Goal: Task Accomplishment & Management: Manage account settings

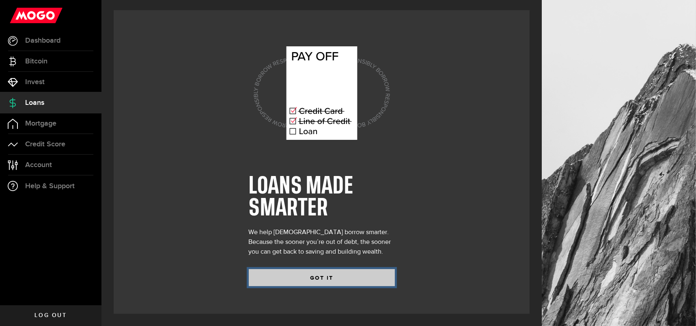
click at [319, 273] on button "GOT IT" at bounding box center [322, 277] width 146 height 17
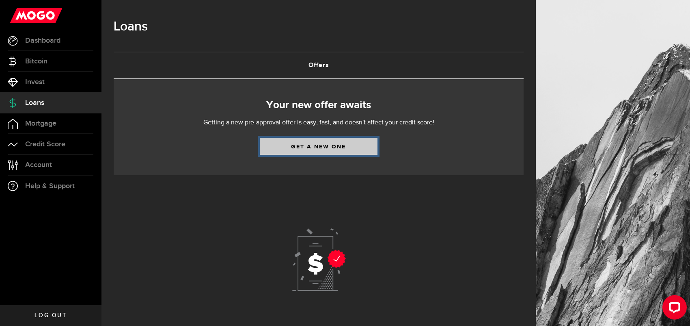
click at [319, 149] on link "Get a new one" at bounding box center [319, 146] width 118 height 17
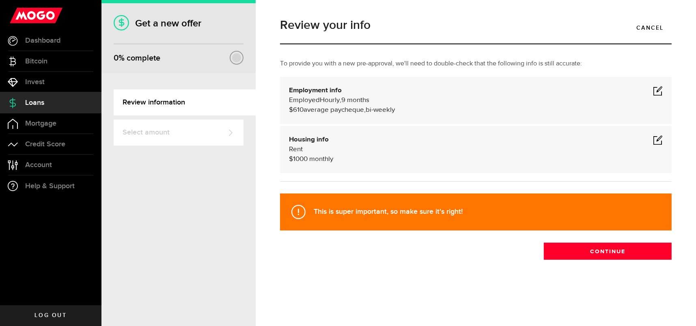
click at [662, 142] on span at bounding box center [658, 140] width 10 height 10
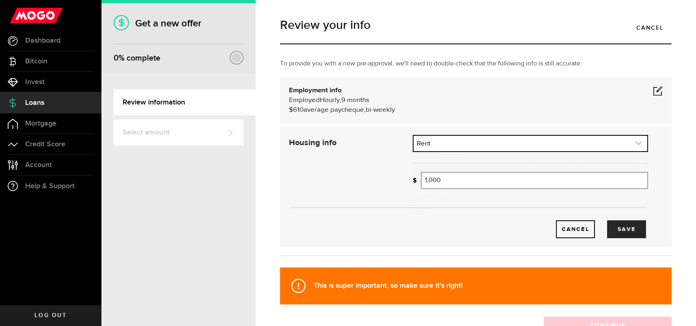
click at [547, 141] on link "expand select" at bounding box center [531, 143] width 234 height 15
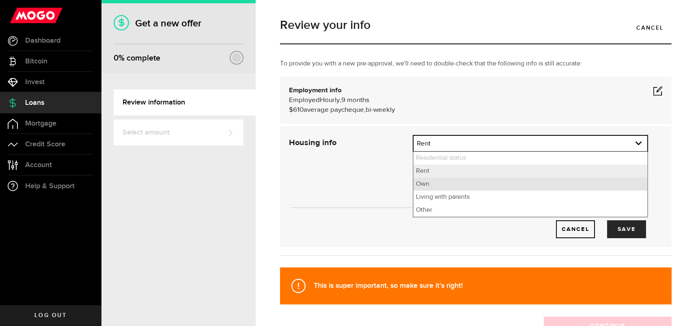
click at [443, 184] on li "Own" at bounding box center [531, 183] width 234 height 13
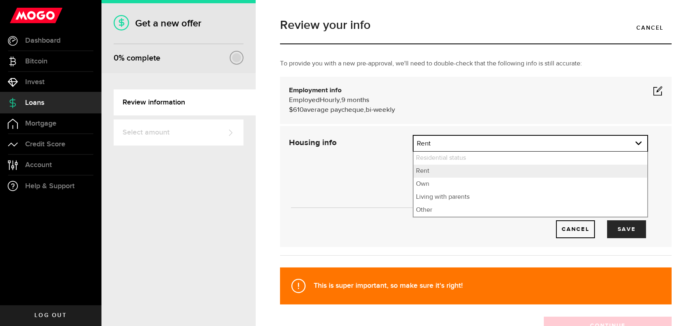
select select "Own"
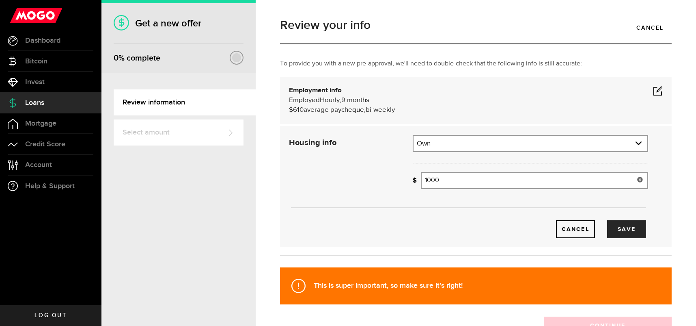
click at [311, 192] on div "Housing info Residential status What's your residential status? Own Residential…" at bounding box center [469, 186] width 372 height 103
type input "0"
click at [629, 223] on button "Save" at bounding box center [627, 229] width 39 height 18
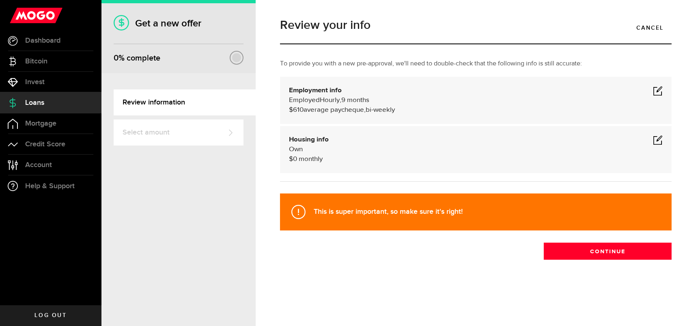
click at [654, 86] on span at bounding box center [658, 91] width 10 height 10
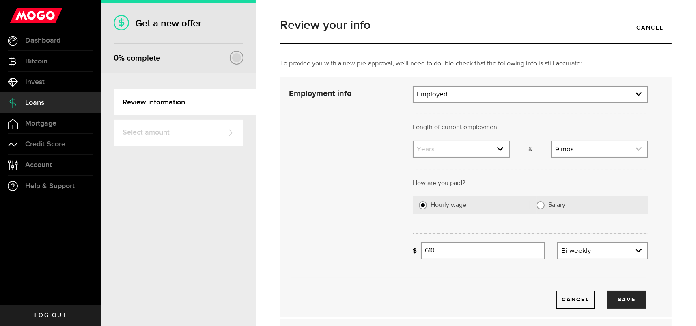
click at [562, 145] on link "expand select" at bounding box center [599, 148] width 95 height 15
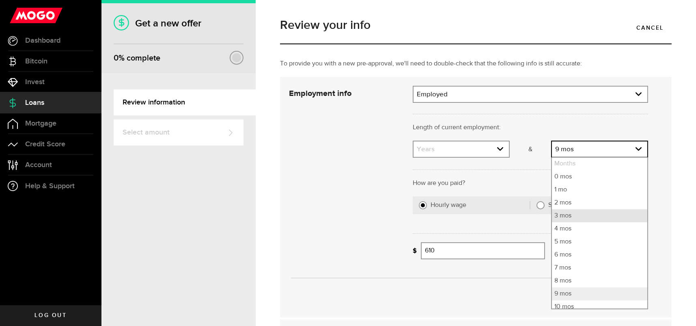
click at [562, 216] on li "3 mos" at bounding box center [599, 215] width 95 height 13
select select "3"
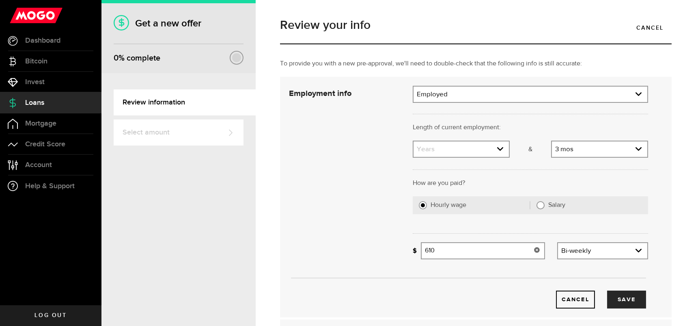
drag, startPoint x: 450, startPoint y: 255, endPoint x: 385, endPoint y: 256, distance: 65.0
click at [385, 256] on div "Employment info Employment type What's your employment situation like? Employed…" at bounding box center [469, 197] width 372 height 223
click at [625, 292] on button "Save" at bounding box center [627, 299] width 39 height 18
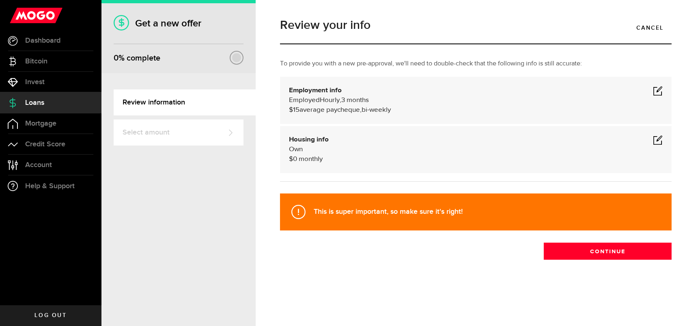
click at [667, 87] on div "Employment info Employed Hourly , 3 months (on maternity leave) undefined annua…" at bounding box center [476, 100] width 392 height 47
click at [658, 92] on span at bounding box center [658, 91] width 10 height 10
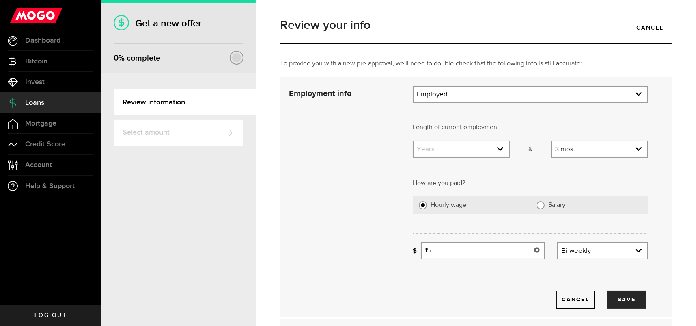
drag, startPoint x: 452, startPoint y: 253, endPoint x: 375, endPoint y: 253, distance: 77.2
click at [375, 253] on div "Employment info Employment type What's your employment situation like? Employed…" at bounding box center [469, 197] width 372 height 223
type input "1,000"
click at [624, 298] on button "Save" at bounding box center [627, 299] width 39 height 18
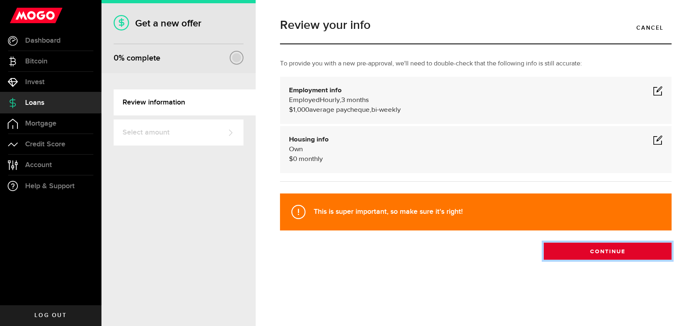
click at [598, 248] on button "Continue" at bounding box center [608, 250] width 128 height 17
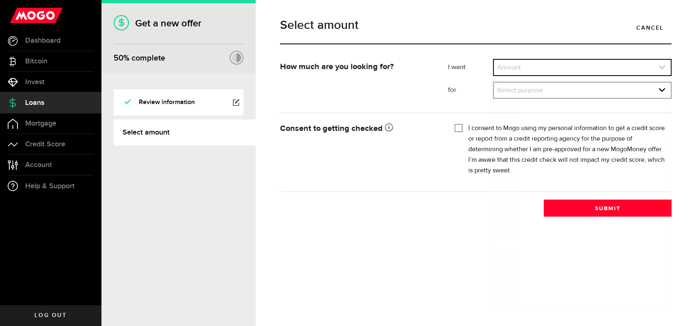
click at [518, 63] on link "expand select" at bounding box center [582, 67] width 177 height 15
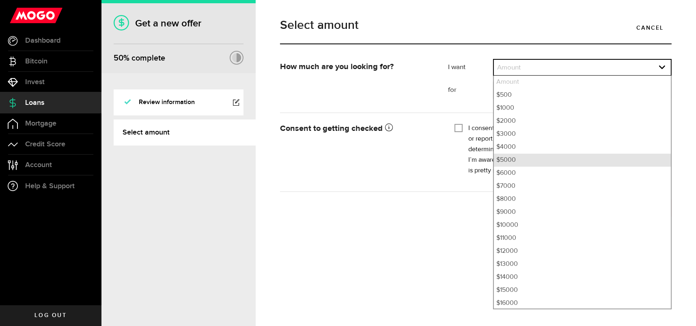
click at [508, 160] on li "$5000" at bounding box center [582, 160] width 177 height 13
select select "5000"
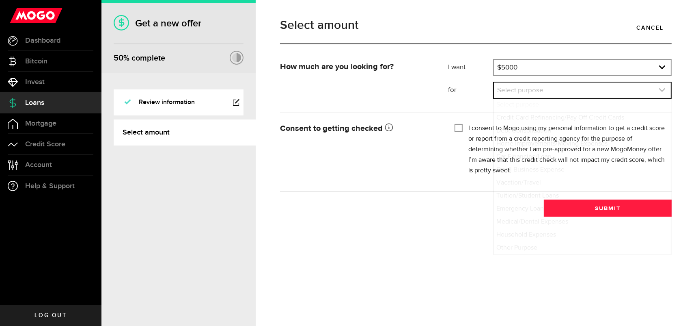
click at [517, 90] on link "expand select" at bounding box center [582, 89] width 177 height 15
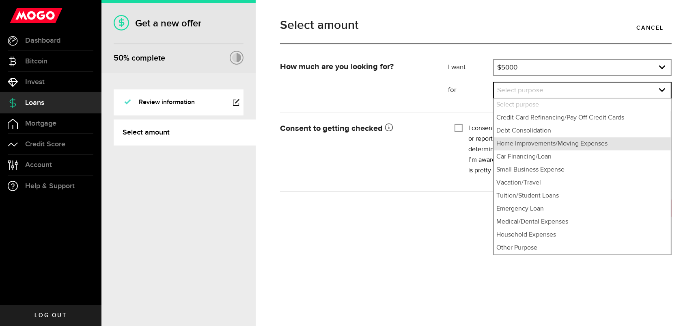
click at [517, 143] on li "Home Improvements/Moving Expenses" at bounding box center [582, 143] width 177 height 13
select select "Home Improvements/Moving Expenses"
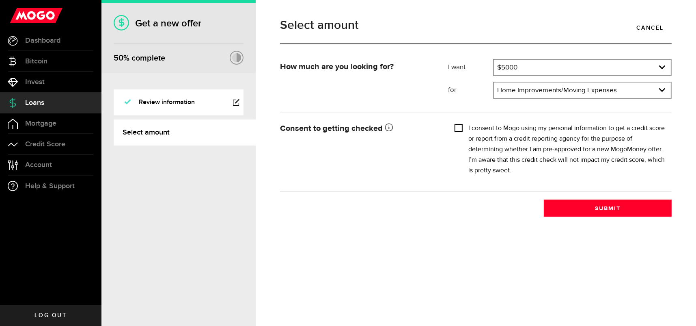
click at [459, 125] on input "I consent to Mogo using my personal information to get a credit score or report…" at bounding box center [459, 127] width 8 height 8
checkbox input "true"
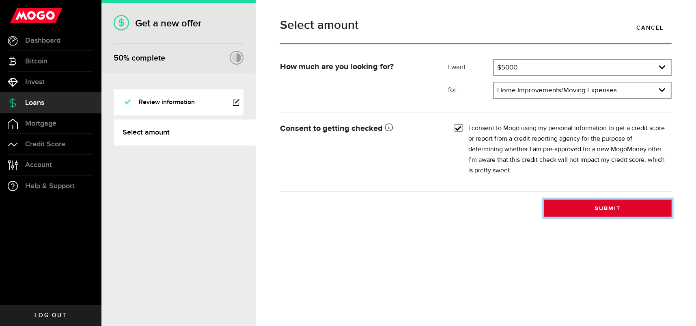
click at [593, 205] on button "Submit" at bounding box center [608, 207] width 128 height 17
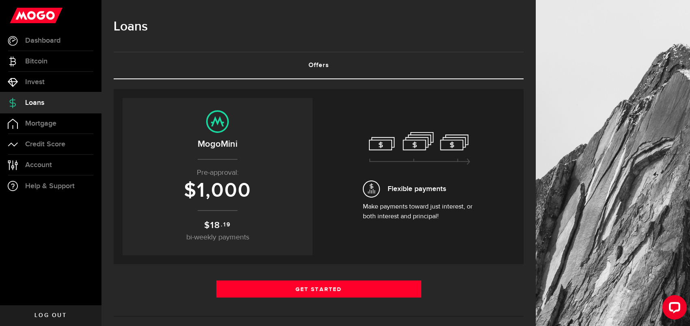
click at [374, 195] on icon at bounding box center [371, 188] width 17 height 17
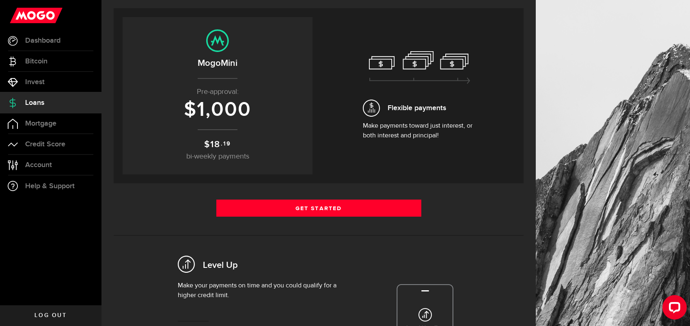
scroll to position [81, 0]
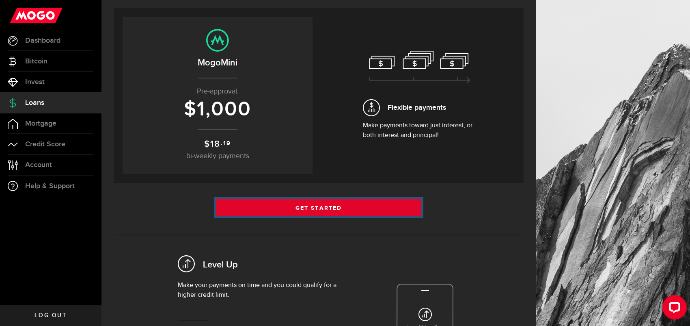
click at [315, 207] on link "Get Started" at bounding box center [318, 207] width 205 height 17
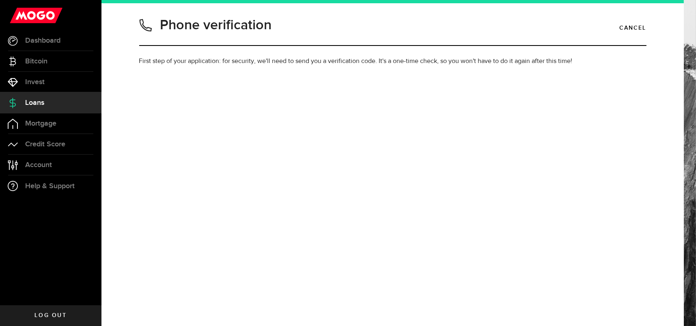
type input "5068981462"
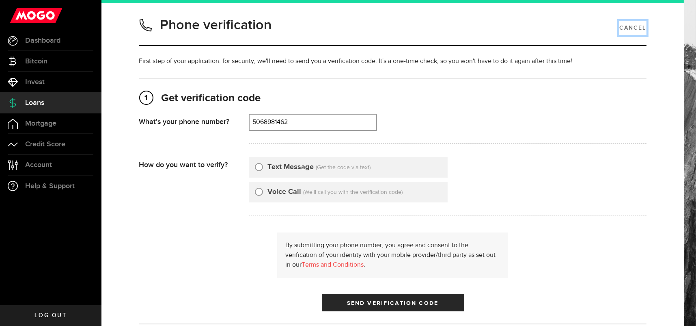
click at [630, 29] on link "Cancel" at bounding box center [633, 28] width 27 height 14
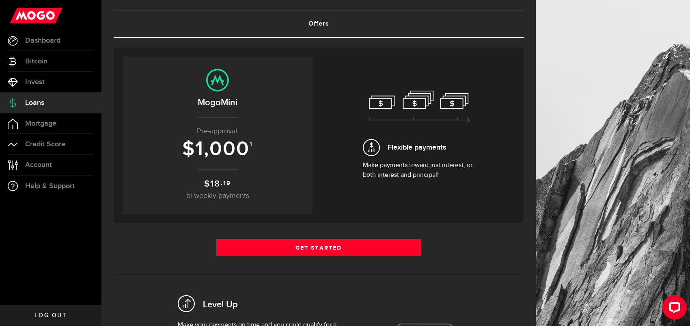
scroll to position [41, 0]
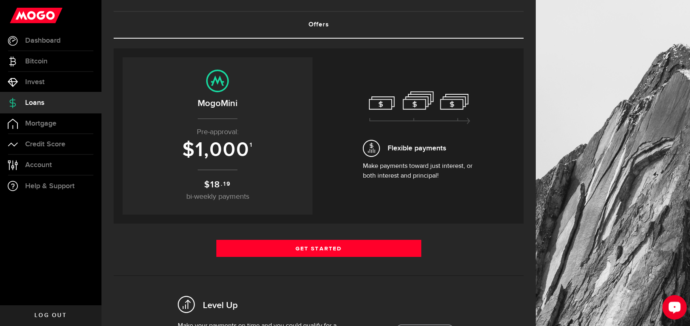
click at [666, 303] on button "Open LiveChat chat widget" at bounding box center [675, 307] width 24 height 24
click at [50, 167] on span "Account" at bounding box center [38, 164] width 27 height 7
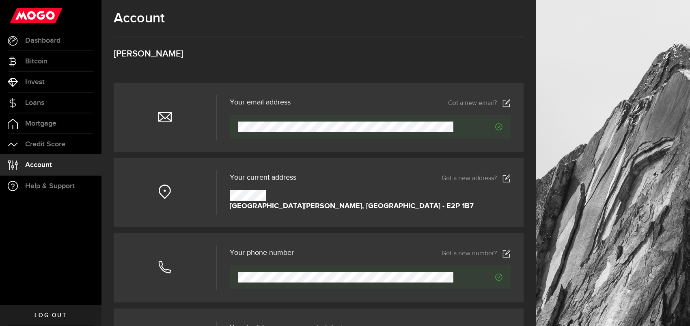
click at [510, 177] on icon at bounding box center [507, 178] width 8 height 8
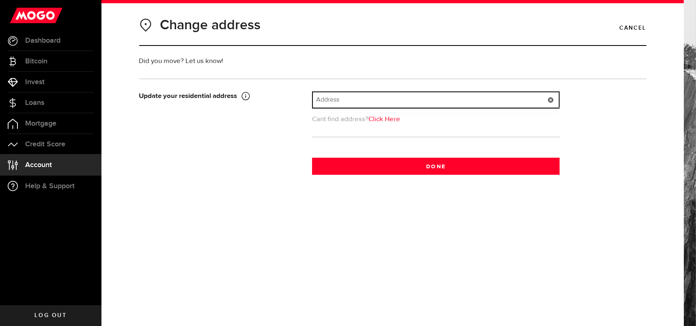
click at [348, 100] on input "text" at bounding box center [436, 99] width 246 height 15
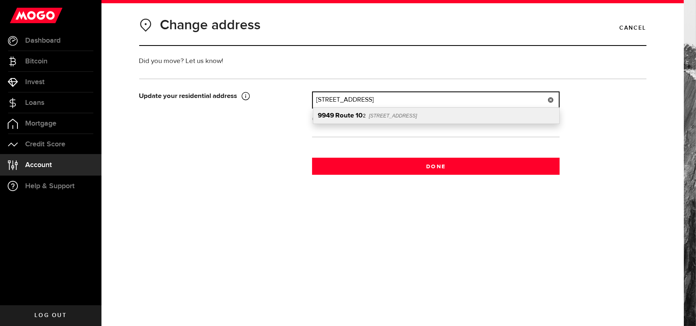
click at [369, 115] on div "9949 Route 10 2 Woodmans Point, NB, E5K 4P5" at bounding box center [437, 116] width 246 height 16
type input "9949 Route 102"
type input "9949"
type input "Route 102"
type input "Woodmans Point"
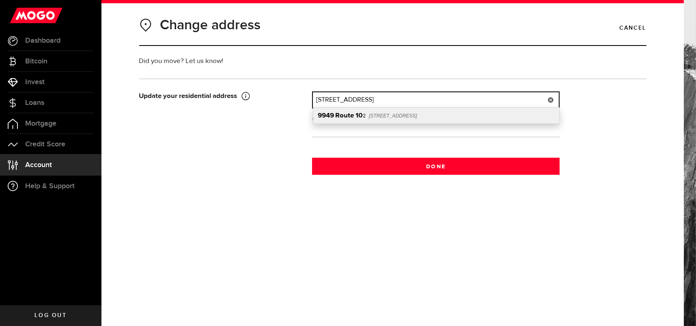
select select "NB"
type input "E5K 4P5"
type input "[GEOGRAPHIC_DATA]"
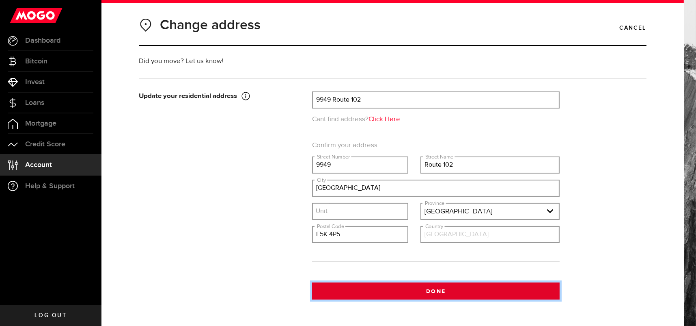
click at [430, 288] on button "Done" at bounding box center [436, 290] width 248 height 17
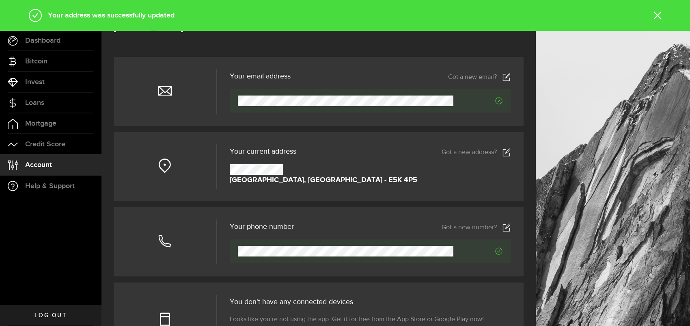
scroll to position [41, 0]
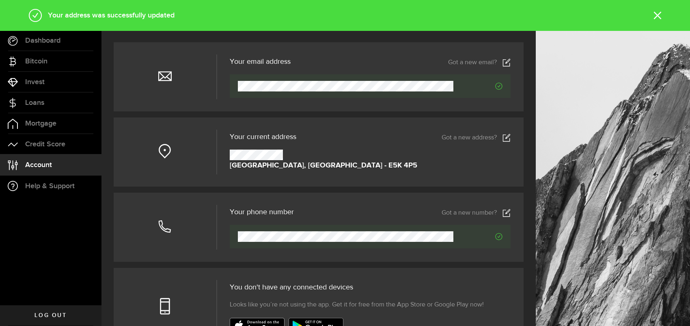
click at [508, 215] on link "Got a new number?" at bounding box center [476, 213] width 69 height 8
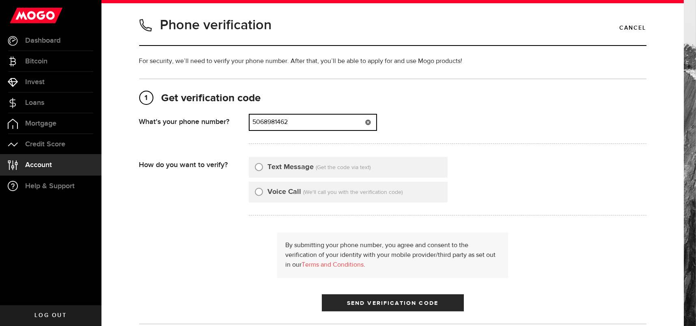
drag, startPoint x: 293, startPoint y: 120, endPoint x: 209, endPoint y: 120, distance: 84.1
click at [209, 120] on div "What's your phone number? That doesn't look like a valid phone number. Try agai…" at bounding box center [393, 131] width 508 height 35
type input "5066518137"
click at [255, 163] on input "Text Message" at bounding box center [259, 166] width 8 height 8
radio input "true"
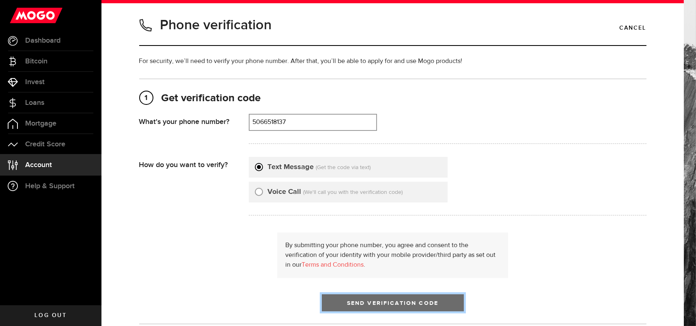
click at [374, 300] on span "Send Verification Code" at bounding box center [392, 303] width 91 height 6
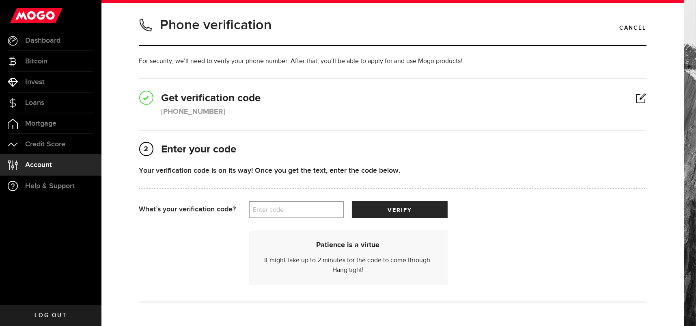
click at [291, 208] on label "Enter code" at bounding box center [296, 209] width 95 height 17
click at [291, 208] on input "Enter code" at bounding box center [296, 209] width 95 height 17
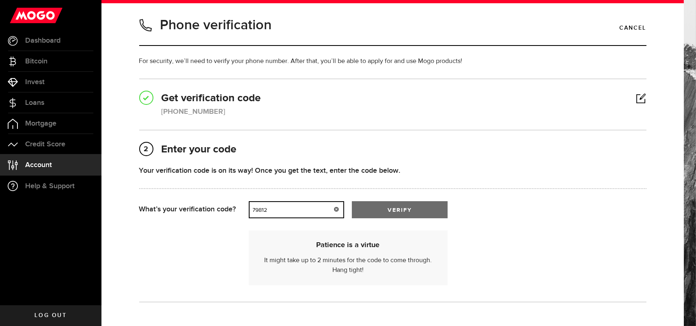
type input "79812"
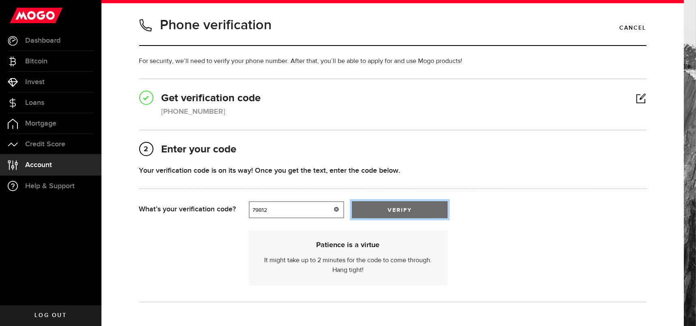
click at [380, 210] on button "verify" at bounding box center [399, 209] width 95 height 17
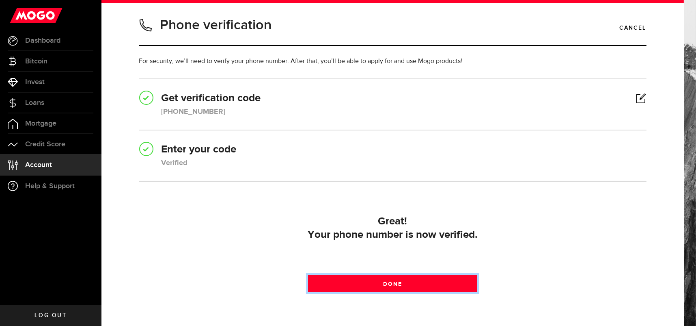
click at [386, 281] on link "Done" at bounding box center [392, 283] width 169 height 17
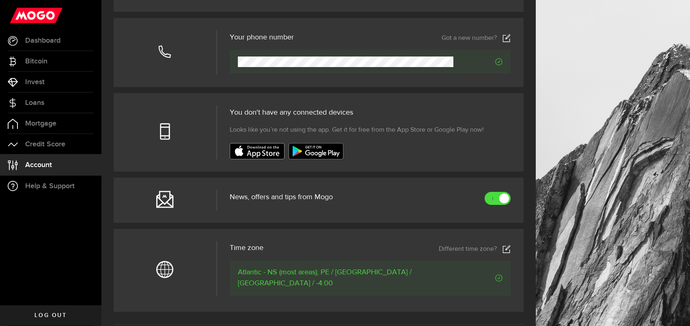
scroll to position [203, 0]
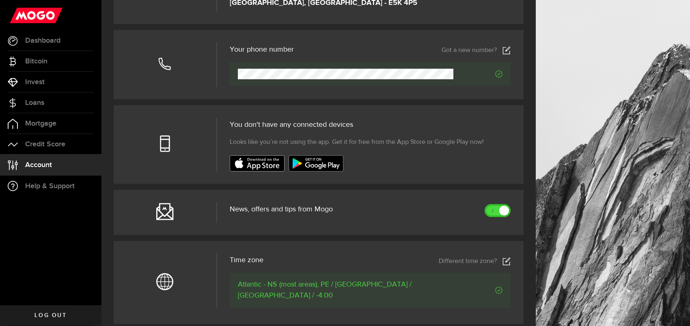
click at [508, 210] on div at bounding box center [504, 210] width 7 height 7
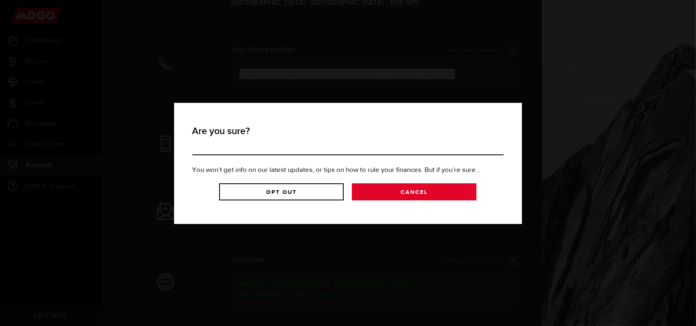
click at [430, 188] on link "Cancel" at bounding box center [414, 191] width 125 height 17
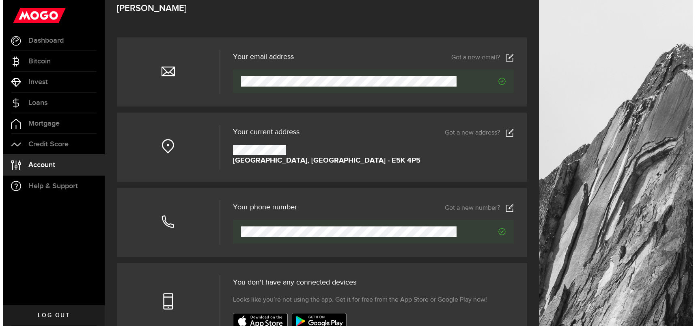
scroll to position [0, 0]
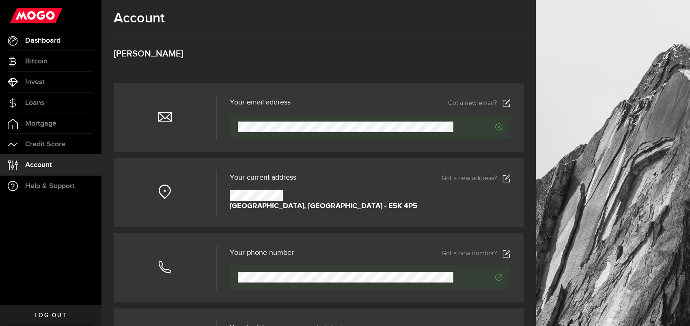
click at [30, 39] on span "Dashboard" at bounding box center [42, 40] width 35 height 7
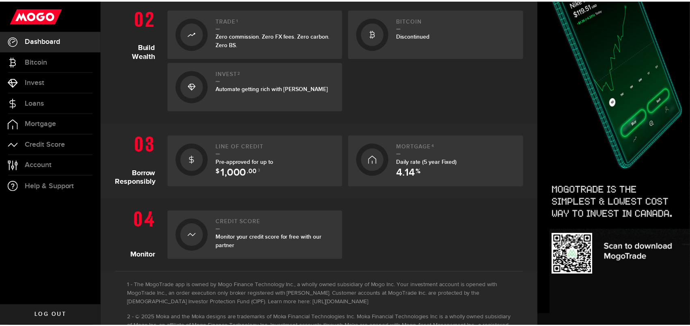
scroll to position [284, 0]
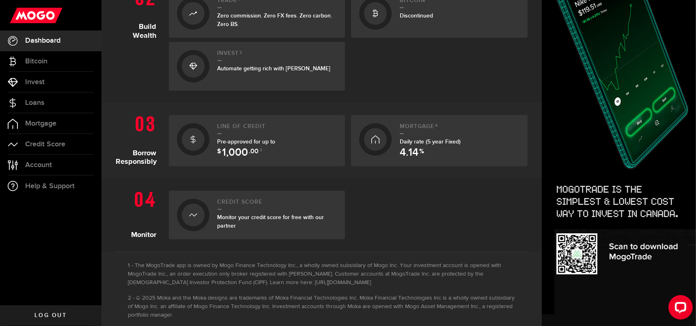
click at [413, 147] on span "4.14" at bounding box center [409, 152] width 19 height 11
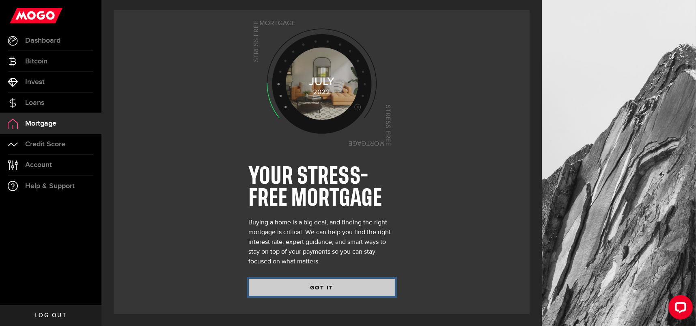
click at [315, 289] on button "GOT IT" at bounding box center [322, 287] width 146 height 17
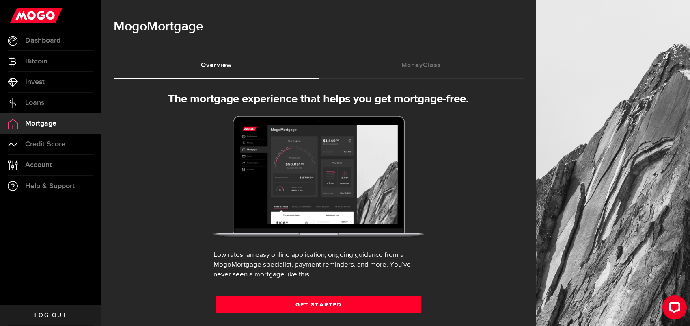
select select "3knYdhfXw4iYoq2m0WGQES"
click at [49, 47] on link "Dashboard" at bounding box center [51, 40] width 102 height 20
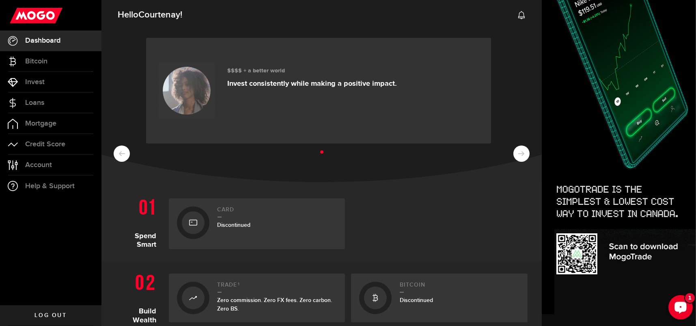
click at [681, 304] on icon "Open LiveChat chat widget" at bounding box center [681, 306] width 8 height 5
click at [34, 103] on span "Loans" at bounding box center [34, 102] width 19 height 7
